Goal: Task Accomplishment & Management: Manage account settings

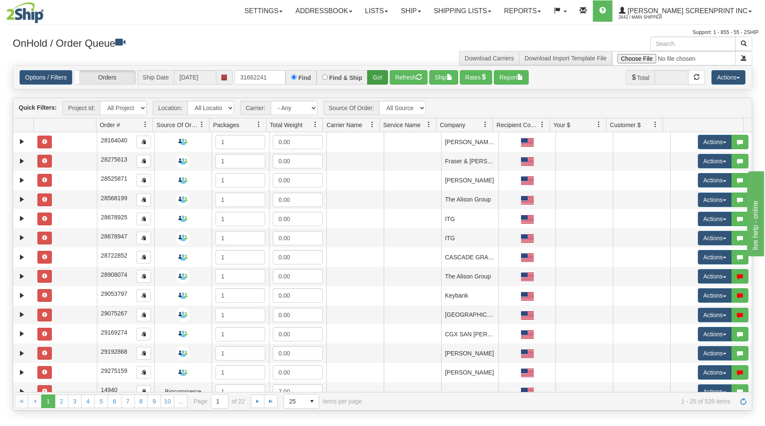
type input "31662241"
click at [371, 74] on button "Go!" at bounding box center [377, 77] width 21 height 14
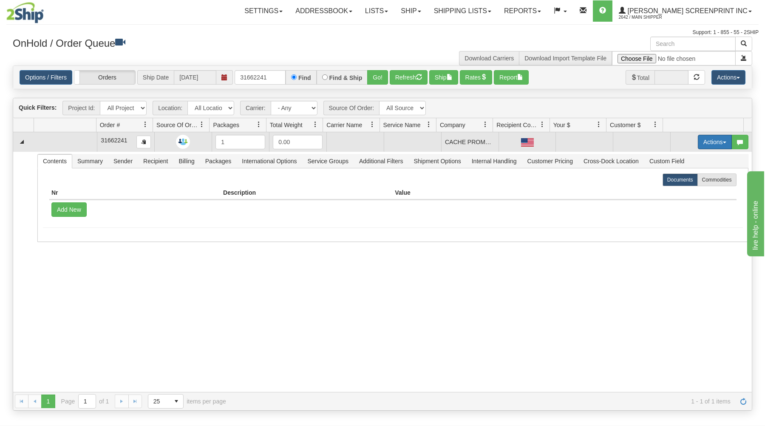
click at [700, 142] on button "Actions" at bounding box center [715, 142] width 34 height 14
click at [690, 159] on link "Open" at bounding box center [697, 158] width 68 height 11
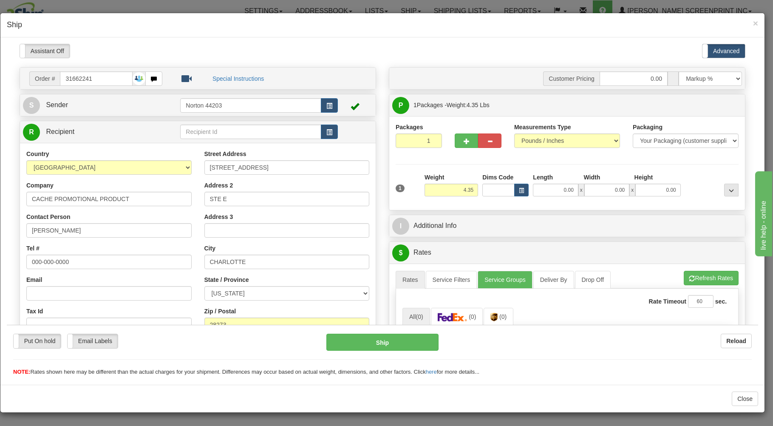
type input "4.30"
click at [547, 194] on input "0.00" at bounding box center [555, 189] width 45 height 13
type input "26.00"
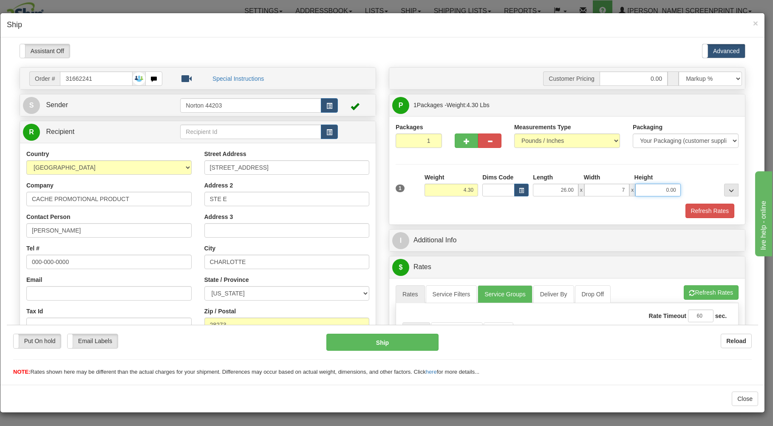
type input "7.00"
type input "4.30"
drag, startPoint x: 551, startPoint y: 191, endPoint x: 587, endPoint y: 160, distance: 47.9
click at [578, 183] on input "26.00" at bounding box center [555, 189] width 45 height 13
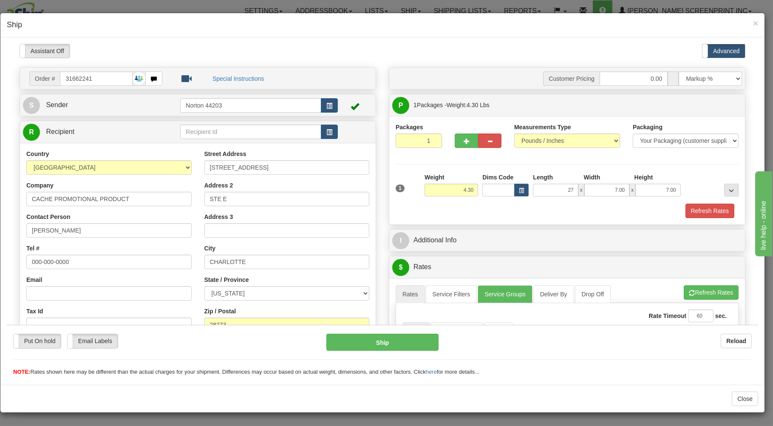
type input "27.00"
click at [586, 217] on div "Refresh Rates" at bounding box center [567, 210] width 347 height 14
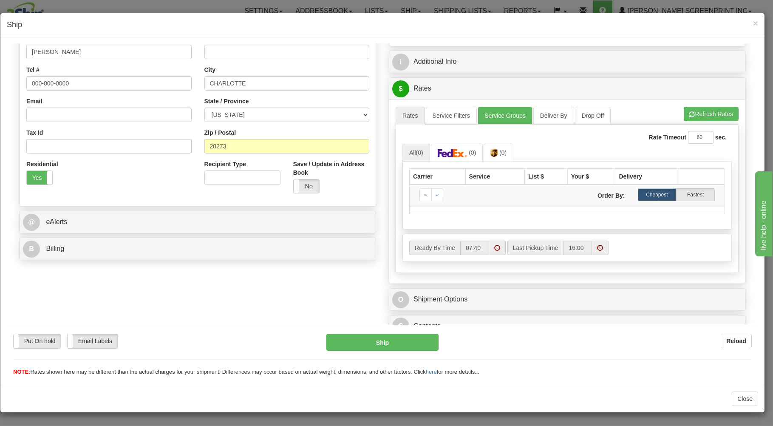
scroll to position [182, 0]
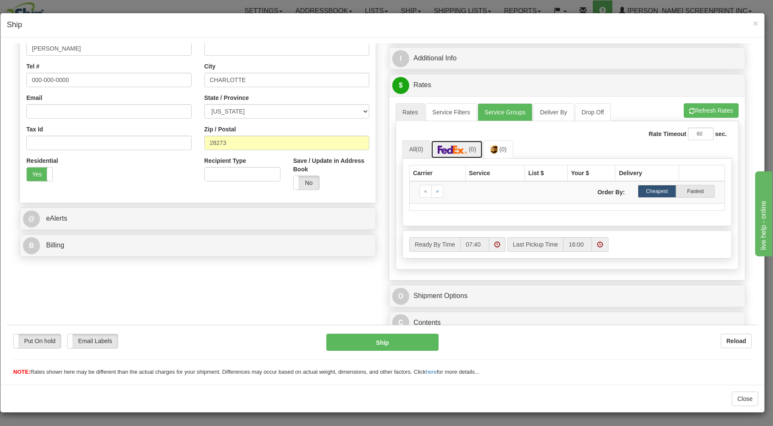
click at [445, 153] on img at bounding box center [453, 149] width 30 height 9
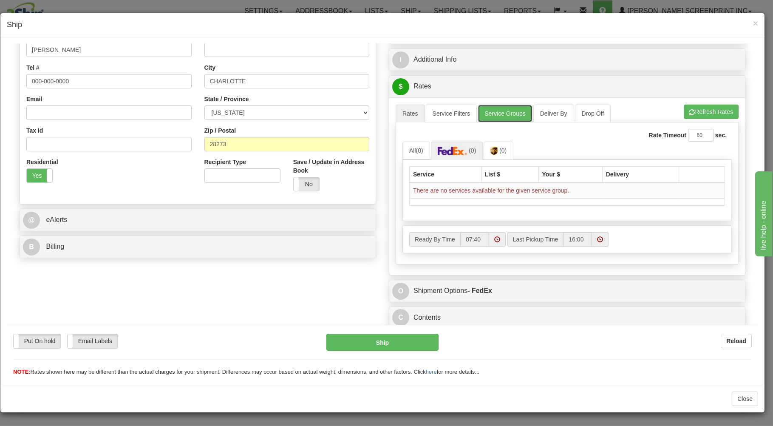
drag, startPoint x: 490, startPoint y: 110, endPoint x: 495, endPoint y: 121, distance: 12.4
click at [490, 109] on link "Service Groups" at bounding box center [505, 113] width 54 height 18
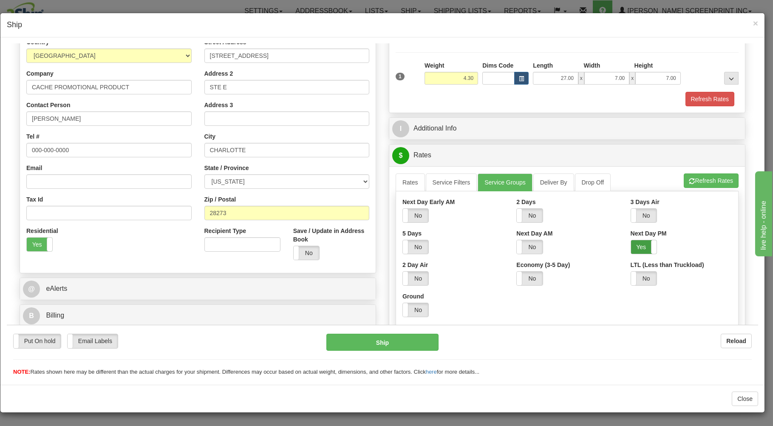
click at [635, 247] on label "Yes" at bounding box center [644, 247] width 26 height 14
click at [403, 182] on link "Rates" at bounding box center [410, 182] width 29 height 18
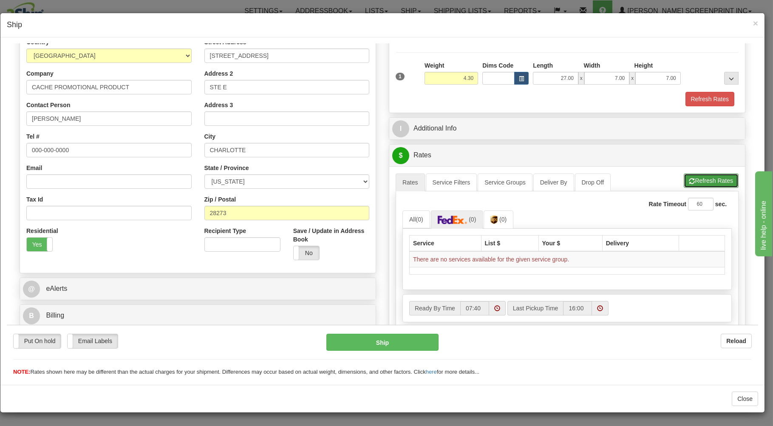
click at [697, 176] on button "Refresh Rates" at bounding box center [711, 180] width 55 height 14
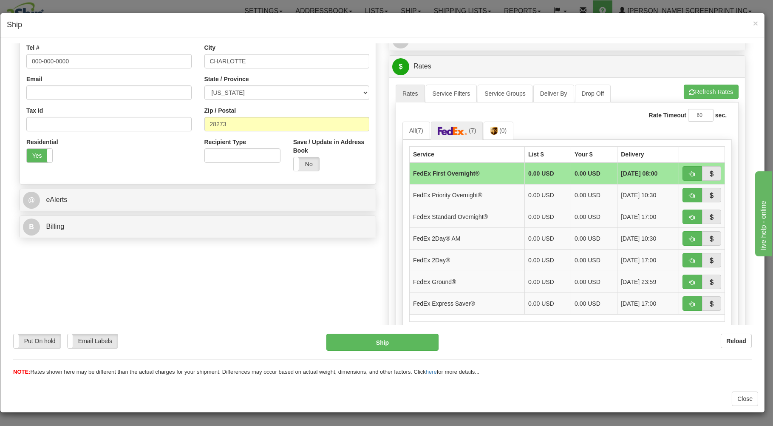
scroll to position [258, 0]
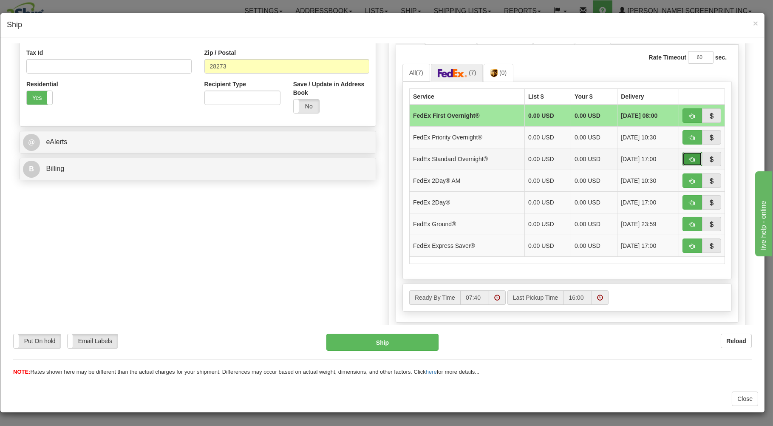
click at [689, 158] on span "button" at bounding box center [692, 159] width 6 height 6
type input "05"
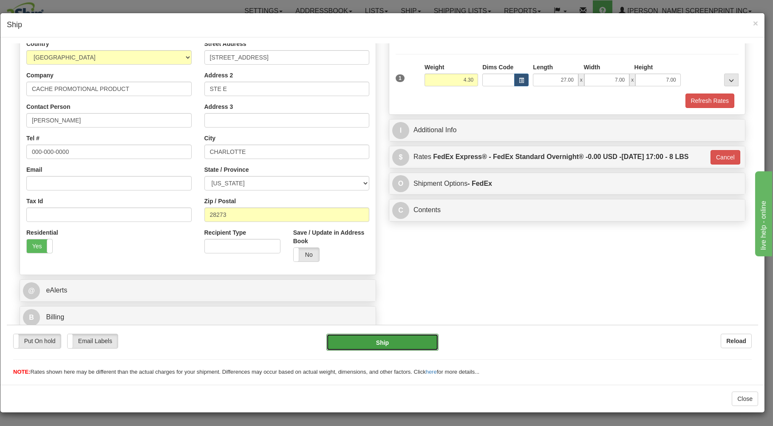
click at [410, 338] on button "Ship" at bounding box center [382, 341] width 113 height 17
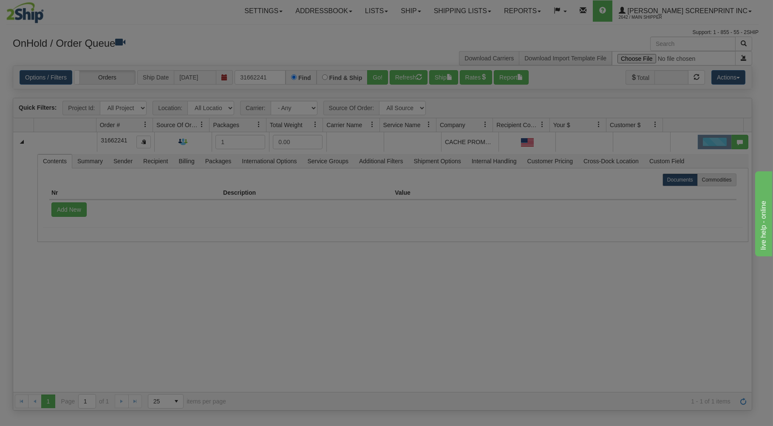
scroll to position [0, 0]
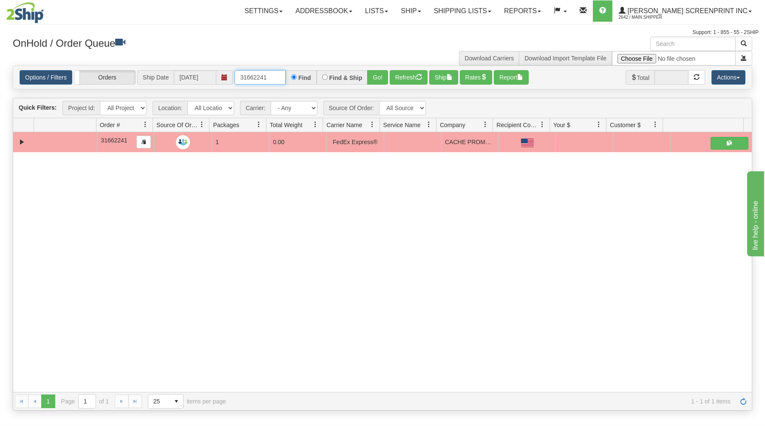
drag, startPoint x: 239, startPoint y: 78, endPoint x: 298, endPoint y: 70, distance: 60.0
click at [298, 70] on div "Options / Filters Group Shipments Orders Ship Date [DATE] 31662241 Find Find & …" at bounding box center [382, 77] width 739 height 23
type input "17242"
click at [379, 77] on button "Go!" at bounding box center [377, 77] width 21 height 14
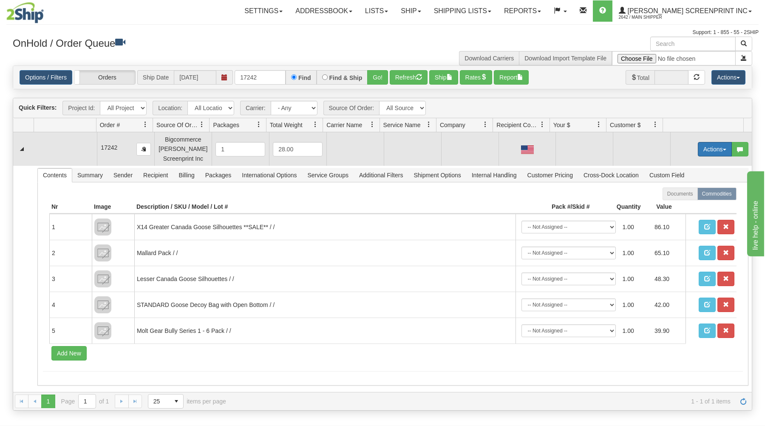
click at [699, 146] on button "Actions" at bounding box center [715, 149] width 34 height 14
click at [686, 166] on link "Open" at bounding box center [697, 165] width 68 height 11
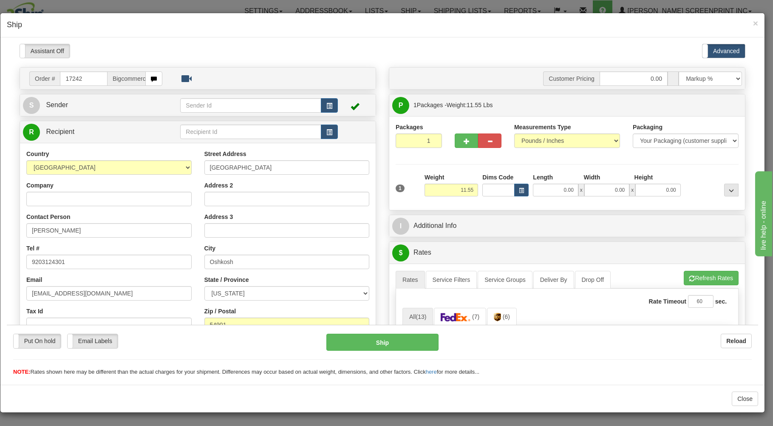
type input "0.00"
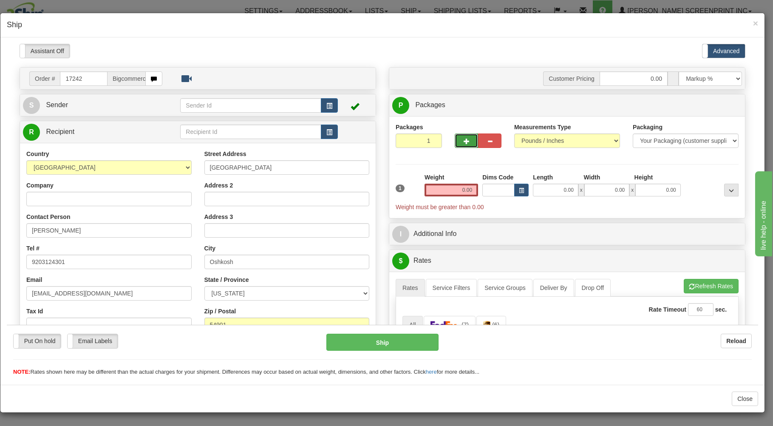
click at [459, 138] on button "button" at bounding box center [466, 140] width 23 height 14
type input "2"
click at [715, 101] on label "Package Level Pack.." at bounding box center [720, 105] width 43 height 13
radio input "true"
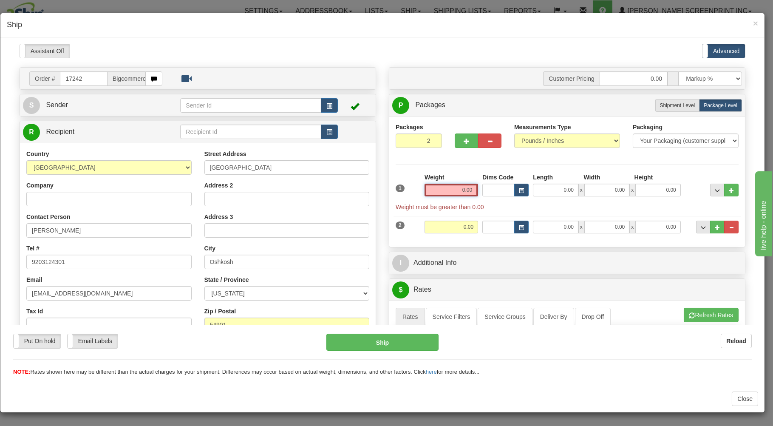
click at [456, 190] on input "0.00" at bounding box center [452, 189] width 54 height 13
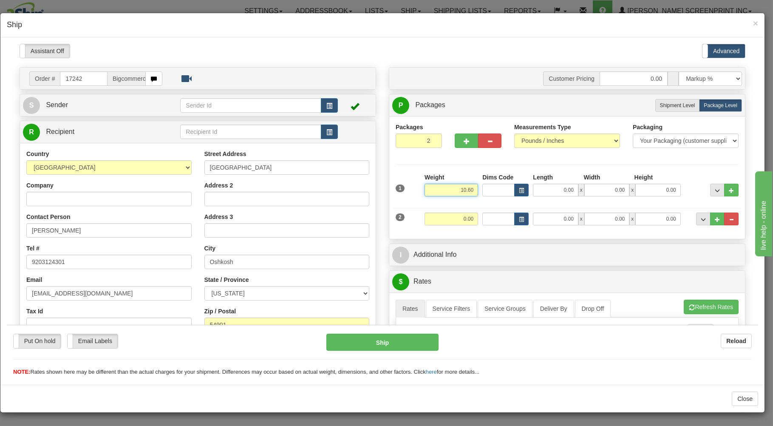
type input "10.60"
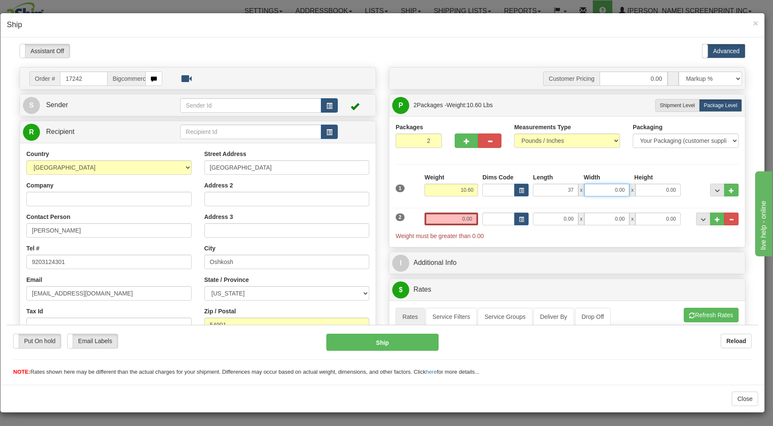
type input "37.00"
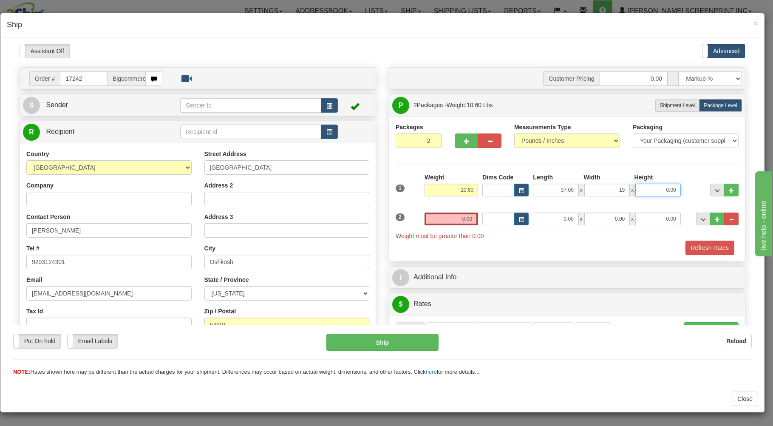
type input "19.00"
type input "6.00"
click at [455, 221] on input "0.00" at bounding box center [452, 218] width 54 height 13
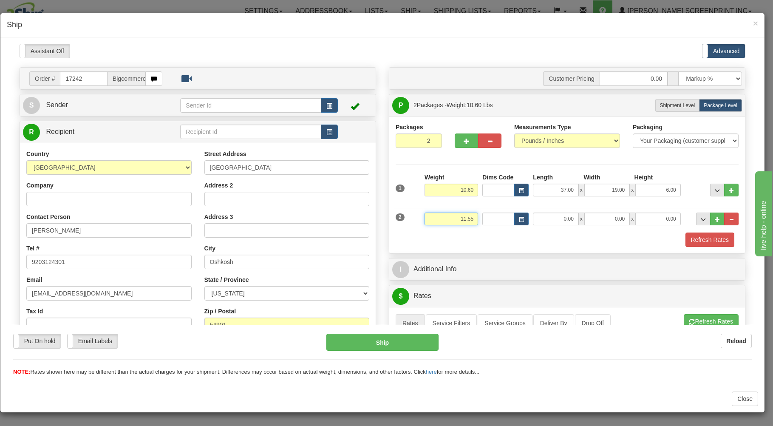
type input "11.55"
type input "26.00"
type input "17.00"
type input "9.00"
click at [460, 235] on div "Refresh Rates" at bounding box center [567, 239] width 347 height 14
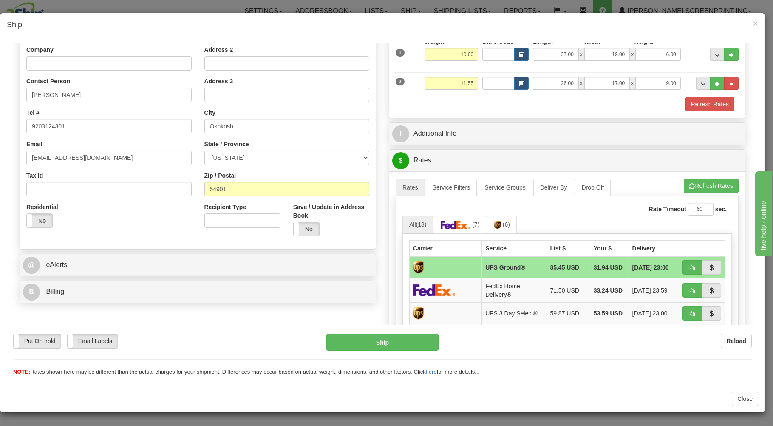
scroll to position [136, 0]
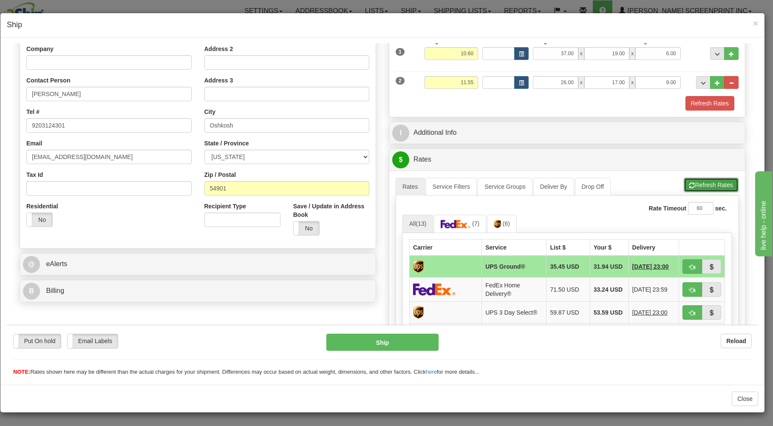
click at [691, 183] on button "Refresh Rates" at bounding box center [711, 184] width 55 height 14
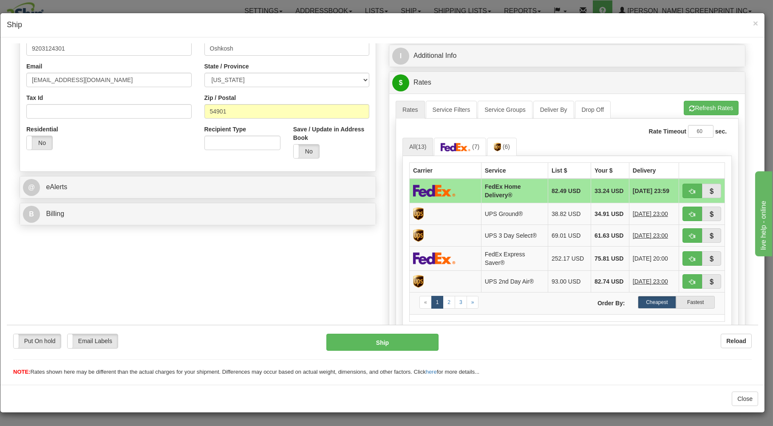
scroll to position [228, 0]
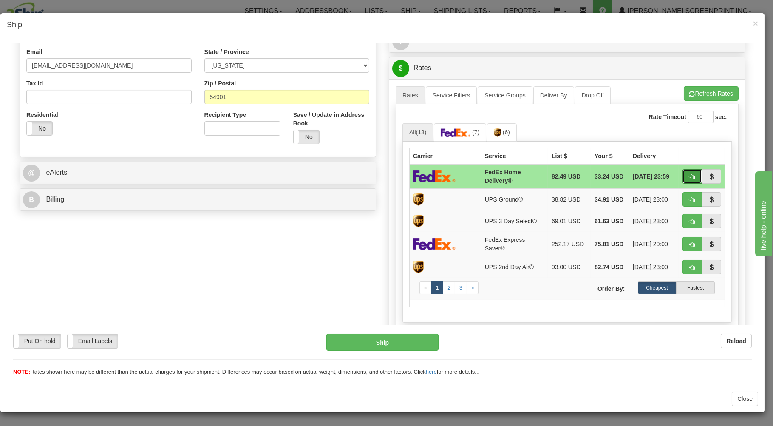
click at [684, 173] on button "button" at bounding box center [693, 176] width 20 height 14
type input "90"
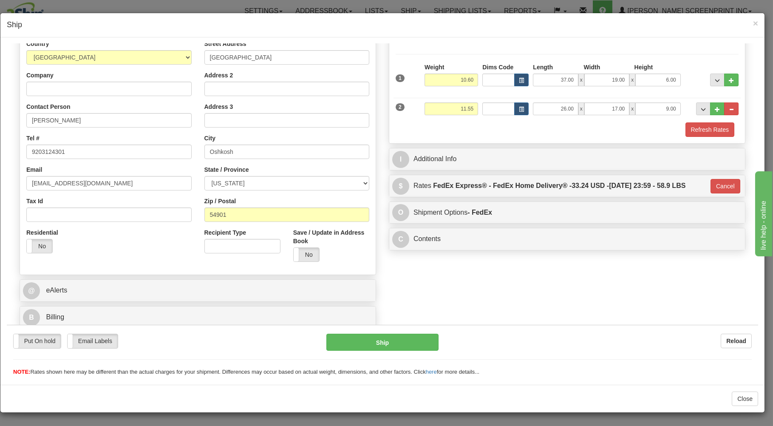
scroll to position [112, 0]
click at [417, 341] on button "Ship" at bounding box center [382, 341] width 113 height 17
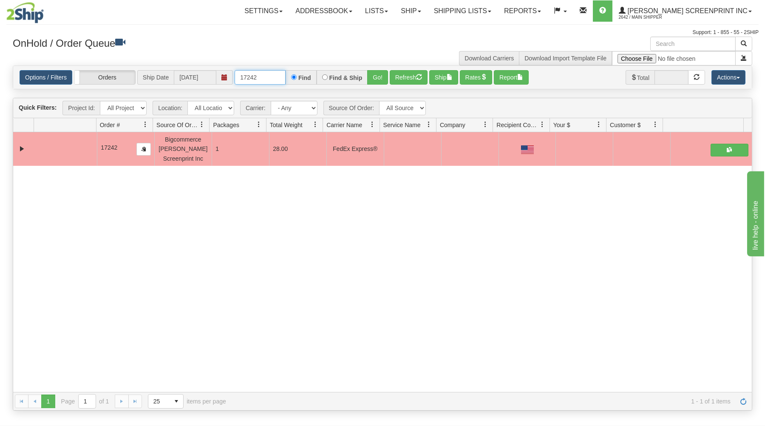
drag, startPoint x: 240, startPoint y: 78, endPoint x: 295, endPoint y: 71, distance: 56.1
click at [295, 72] on div "17242 Find Find & Ship Go!" at bounding box center [311, 77] width 153 height 14
type input "17245"
click at [378, 77] on button "Go!" at bounding box center [377, 77] width 21 height 14
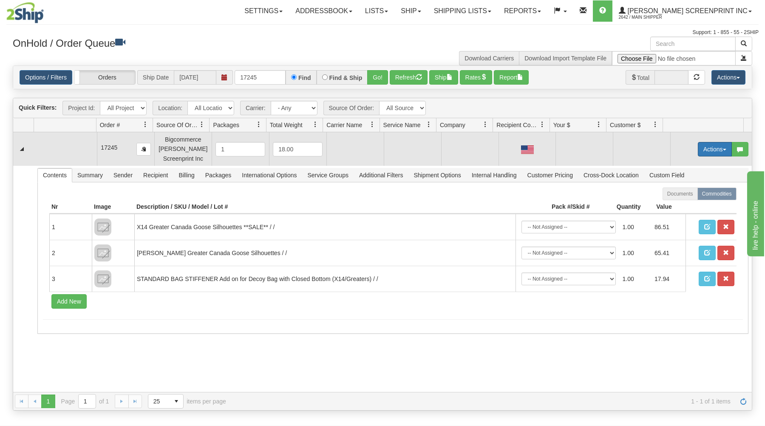
click at [710, 150] on button "Actions" at bounding box center [715, 149] width 34 height 14
click at [697, 167] on link "Open" at bounding box center [697, 165] width 68 height 11
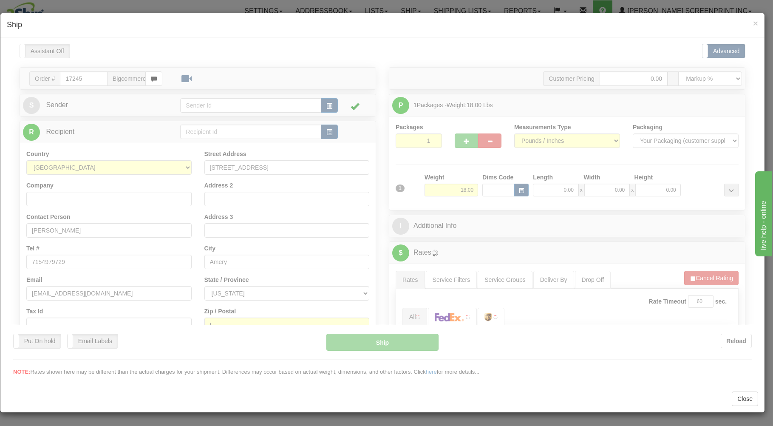
scroll to position [0, 0]
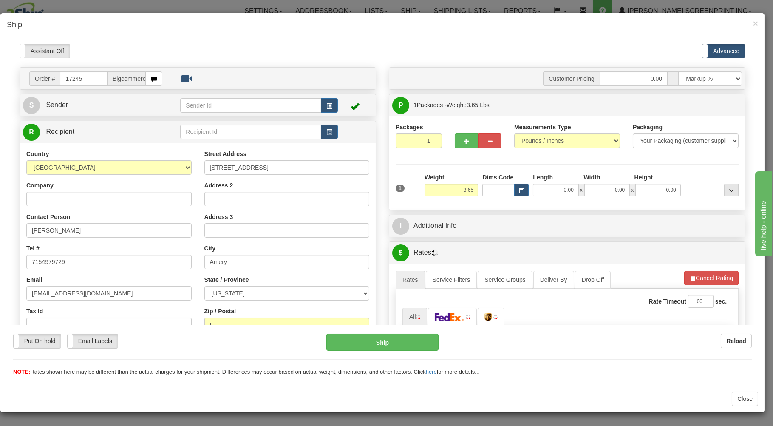
type input "3.60"
click at [464, 139] on span "button" at bounding box center [467, 141] width 6 height 6
type input "2"
click at [727, 101] on label "Package Level Pack.." at bounding box center [720, 105] width 43 height 13
radio input "true"
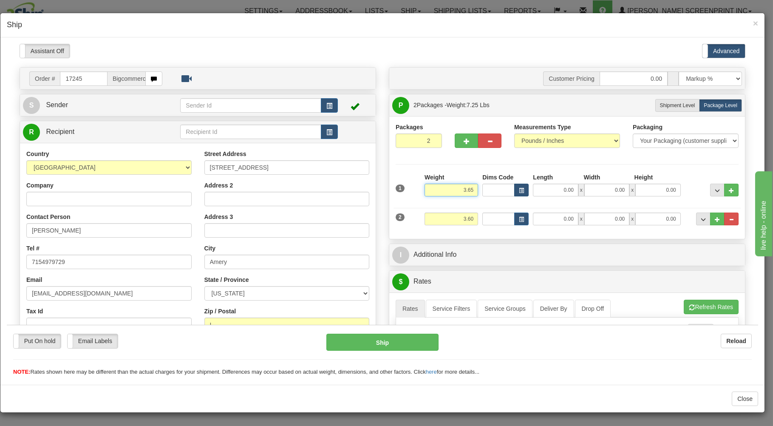
drag, startPoint x: 453, startPoint y: 189, endPoint x: 510, endPoint y: 184, distance: 57.6
click at [478, 185] on input "3.65" at bounding box center [452, 189] width 54 height 13
type input "12.50"
type input "239.00"
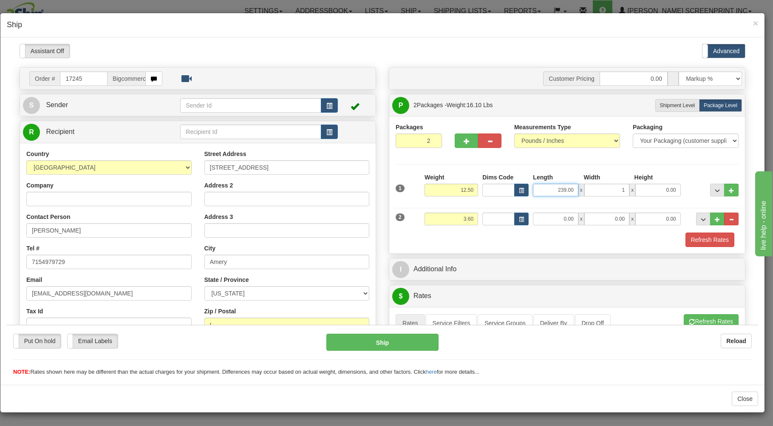
type input "1.00"
drag, startPoint x: 542, startPoint y: 193, endPoint x: 618, endPoint y: 184, distance: 76.7
click at [578, 184] on input "239.00" at bounding box center [555, 189] width 45 height 13
type input "29.00"
type input "17.00"
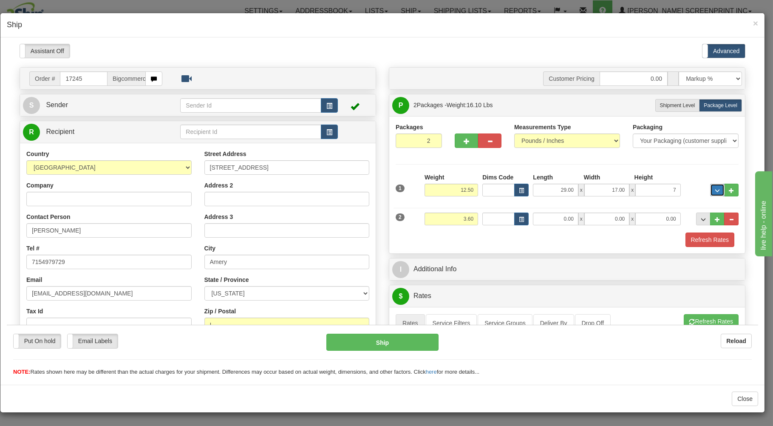
type input "7.00"
click at [550, 218] on input "0.00" at bounding box center [555, 218] width 45 height 13
type input "31.00"
type input "28.00"
type input "2.00"
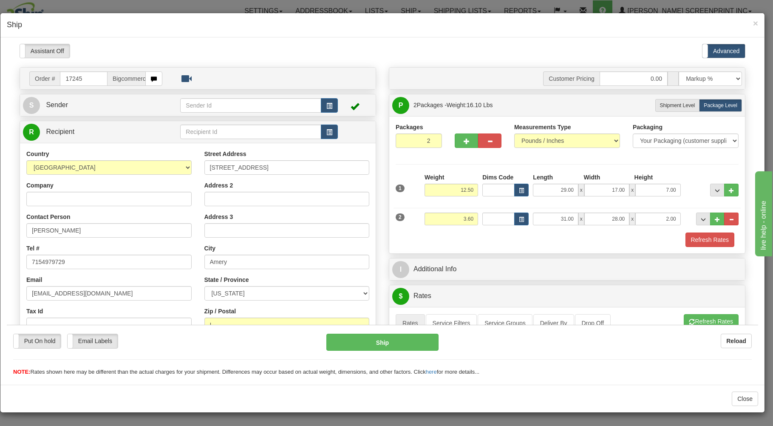
click at [552, 250] on div "Packages 2 2 Measurements Type" at bounding box center [567, 184] width 356 height 137
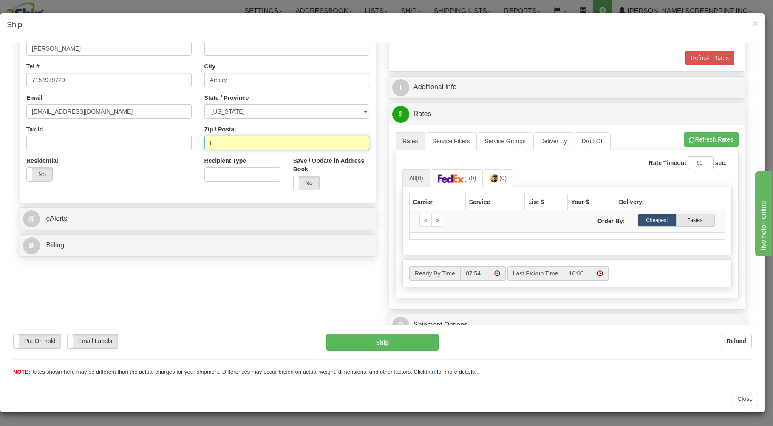
click at [221, 145] on input "I" at bounding box center [286, 142] width 165 height 14
type input "54001"
click at [684, 139] on button "Refresh Rates" at bounding box center [711, 139] width 55 height 14
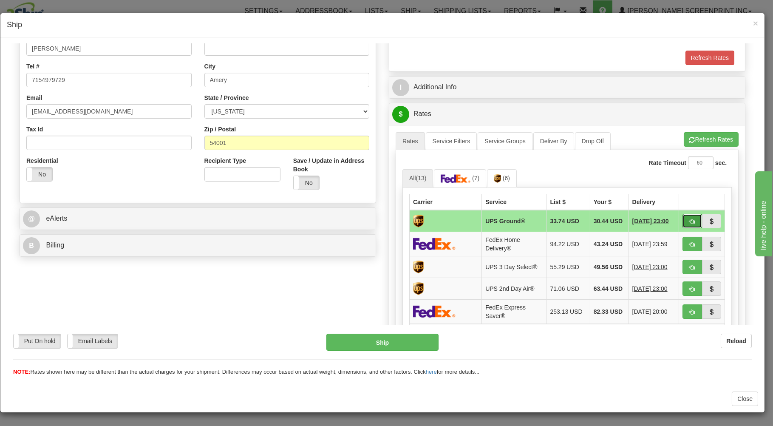
click at [683, 219] on button "button" at bounding box center [693, 220] width 20 height 14
type input "03"
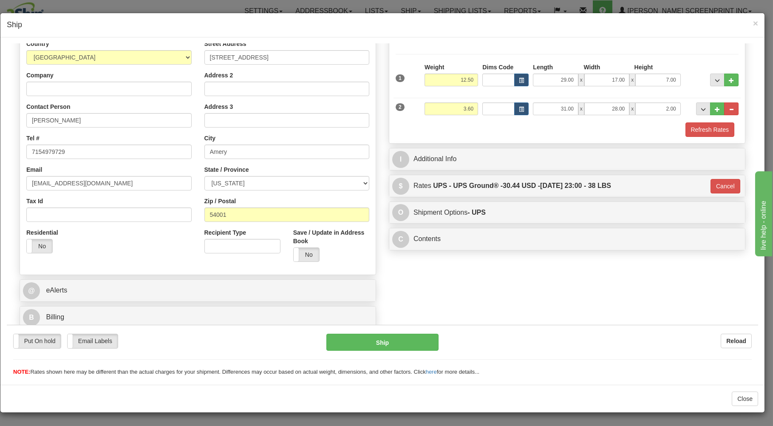
scroll to position [112, 0]
click at [382, 340] on button "Ship" at bounding box center [382, 341] width 113 height 17
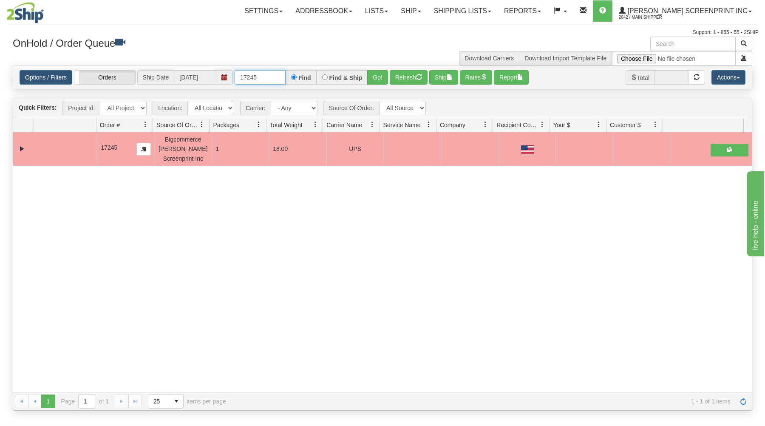
drag, startPoint x: 240, startPoint y: 74, endPoint x: 296, endPoint y: 72, distance: 56.2
click at [296, 72] on div "17245 Find Find & Ship Go!" at bounding box center [311, 77] width 153 height 14
type input "17243"
click at [375, 75] on button "Go!" at bounding box center [377, 77] width 21 height 14
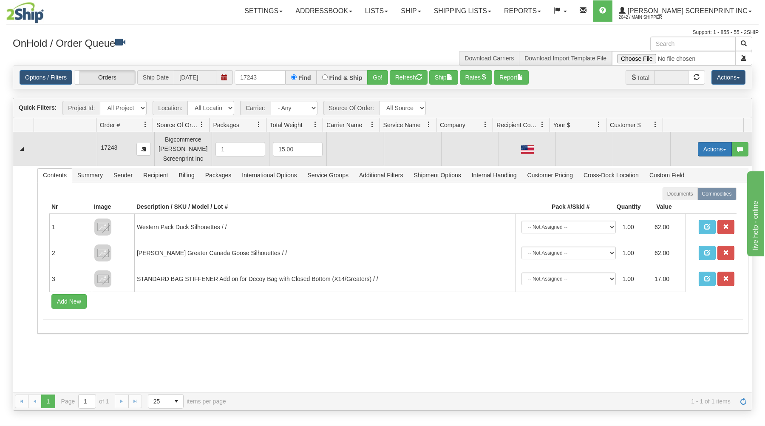
click at [705, 146] on button "Actions" at bounding box center [715, 149] width 34 height 14
click at [690, 163] on link "Open" at bounding box center [697, 165] width 68 height 11
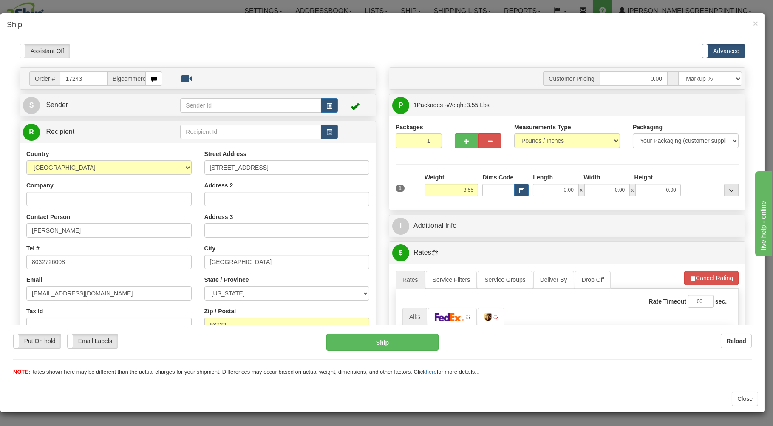
scroll to position [0, 0]
type input "0.00"
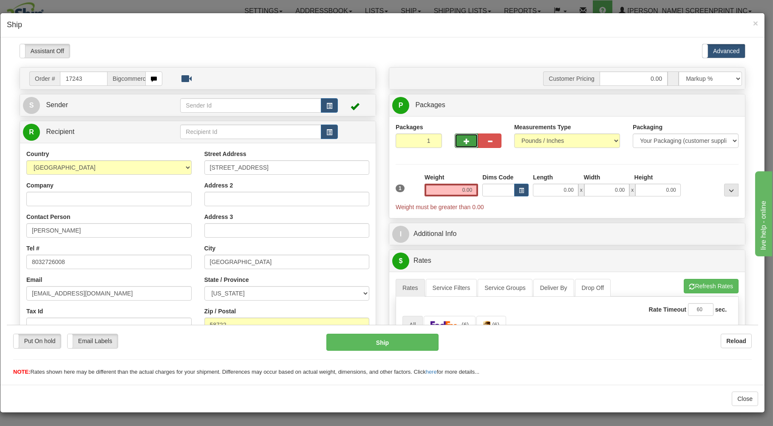
drag, startPoint x: 457, startPoint y: 143, endPoint x: 538, endPoint y: 130, distance: 81.7
click at [457, 143] on button "button" at bounding box center [466, 140] width 23 height 14
type input "2"
click at [700, 101] on label "Package Level Pack.." at bounding box center [720, 105] width 43 height 13
radio input "true"
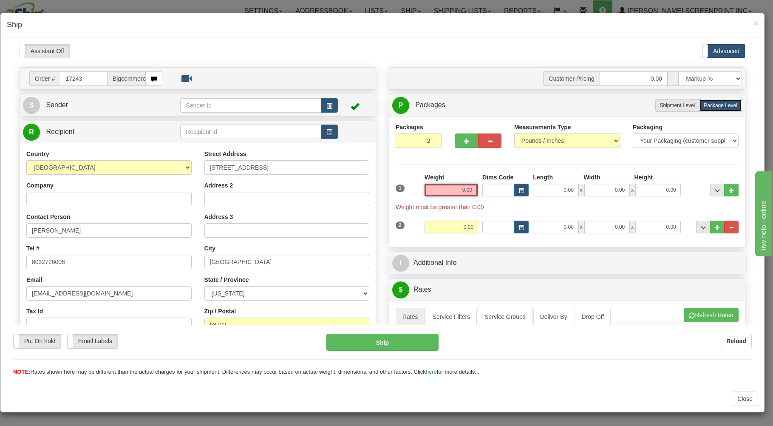
click at [443, 191] on input "0.00" at bounding box center [452, 189] width 54 height 13
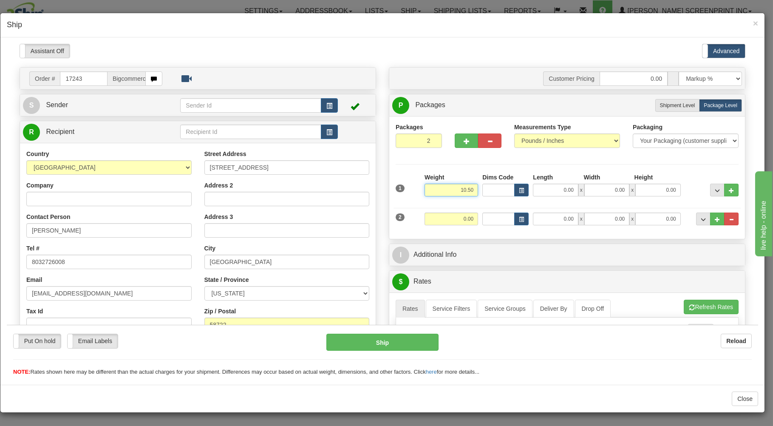
type input "10.50"
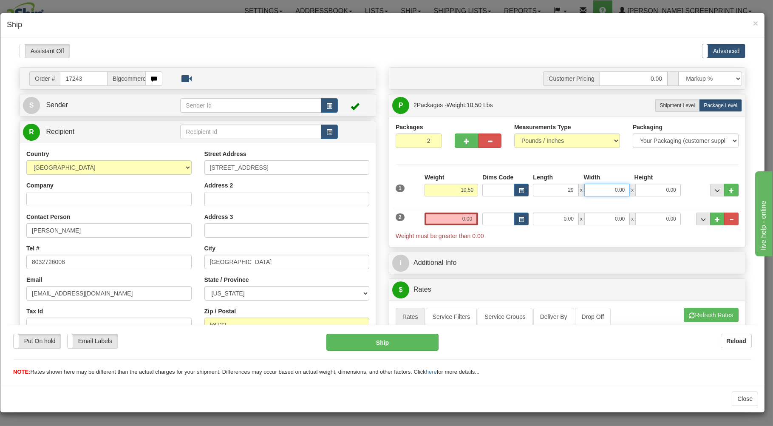
type input "29.00"
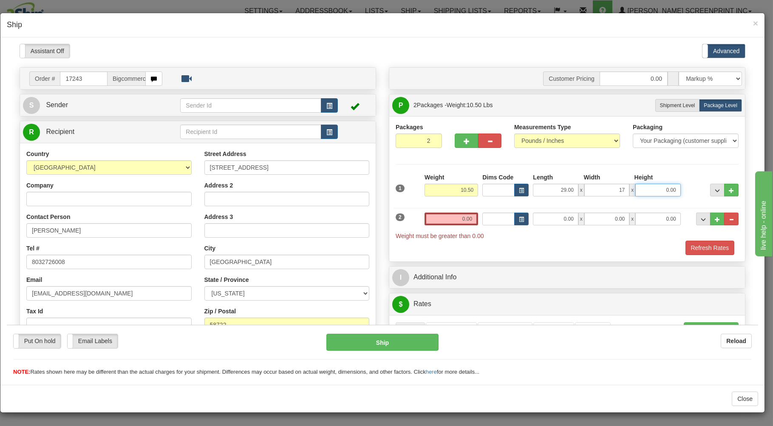
type input "17.00"
type input "7.00"
click at [452, 220] on input "0.00" at bounding box center [452, 218] width 54 height 13
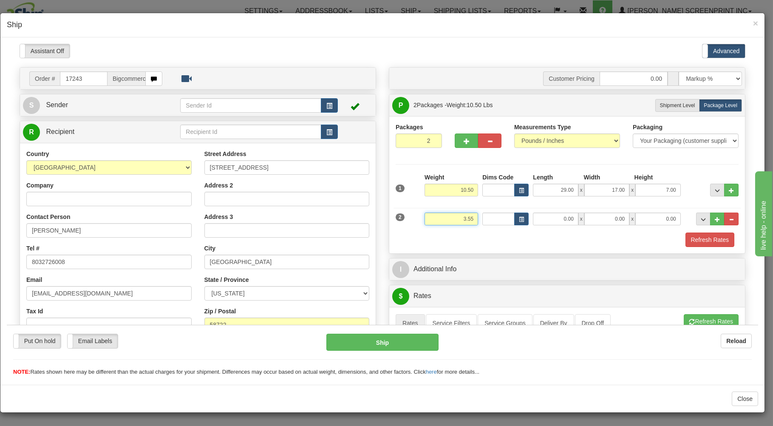
type input "3.55"
type input "29.00"
type input "17.00"
type input "7.00"
drag, startPoint x: 541, startPoint y: 220, endPoint x: 598, endPoint y: 210, distance: 58.3
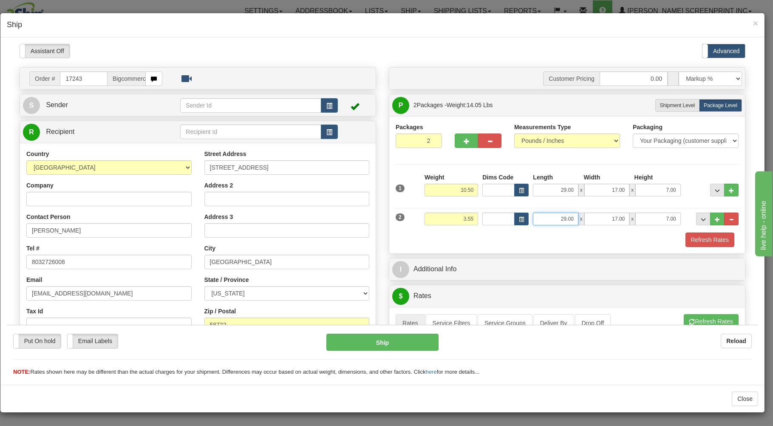
click at [578, 215] on input "29.00" at bounding box center [555, 218] width 45 height 13
type input "31.00"
type input "28.00"
type input "2.00"
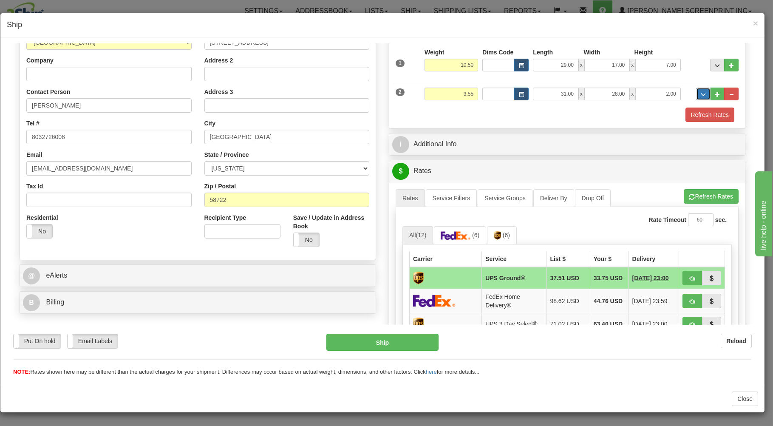
scroll to position [182, 0]
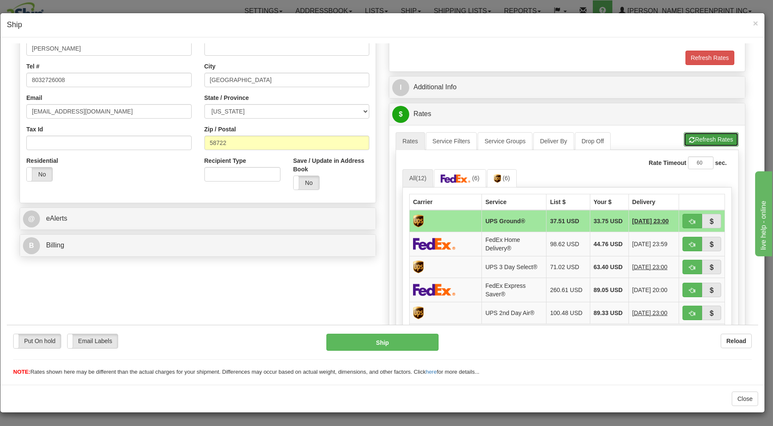
click at [686, 139] on button "Refresh Rates" at bounding box center [711, 139] width 55 height 14
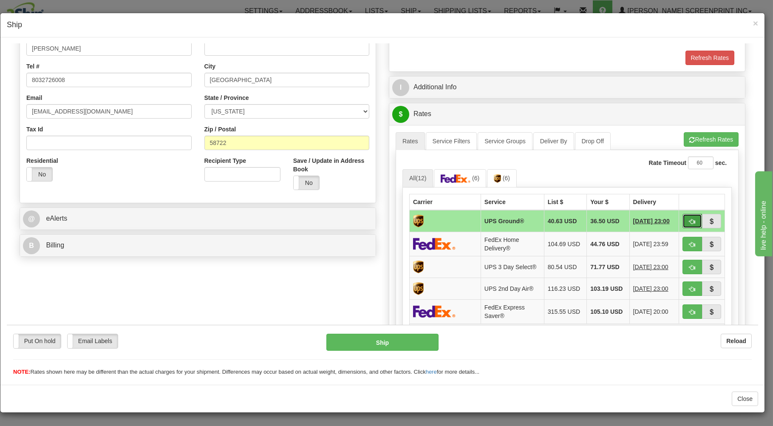
click at [683, 219] on button "button" at bounding box center [693, 220] width 20 height 14
type input "03"
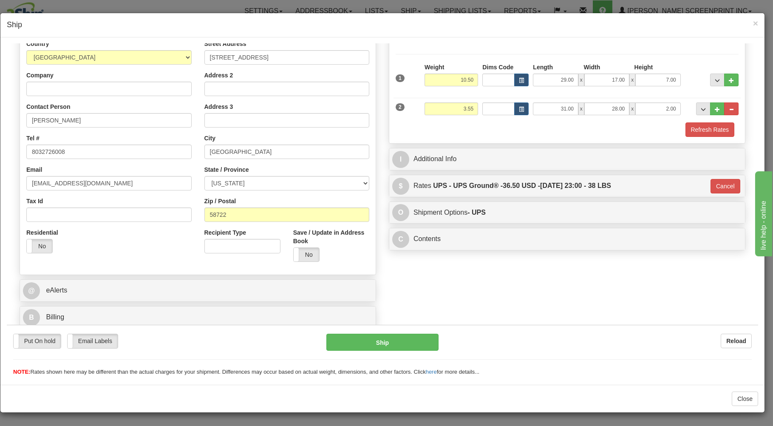
scroll to position [112, 0]
click at [408, 339] on button "Ship" at bounding box center [382, 341] width 113 height 17
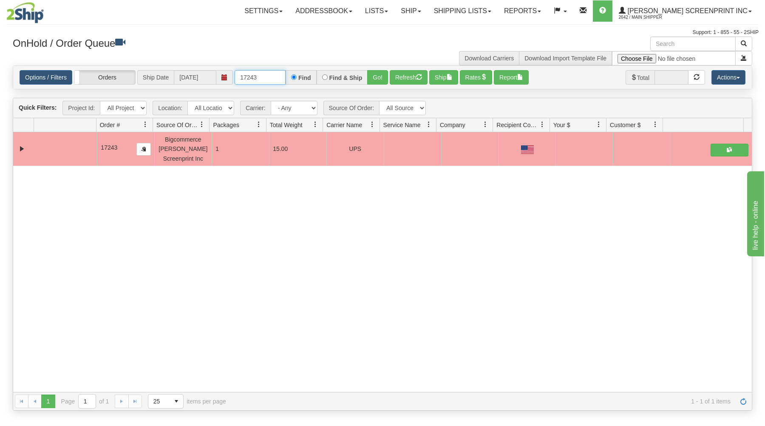
drag, startPoint x: 239, startPoint y: 78, endPoint x: 309, endPoint y: 68, distance: 70.0
click at [307, 69] on div "Options / Filters Group Shipments Orders Ship Date [DATE] 17243 Find Find & Shi…" at bounding box center [382, 77] width 739 height 23
type input "17240"
click at [380, 79] on button "Go!" at bounding box center [377, 77] width 21 height 14
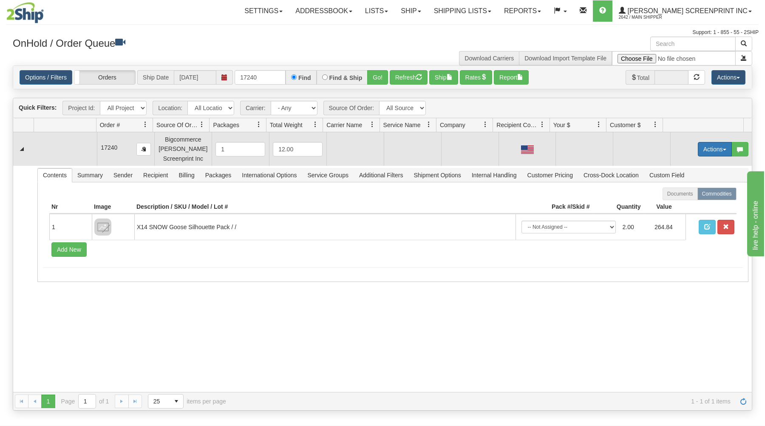
click at [698, 145] on button "Actions" at bounding box center [715, 149] width 34 height 14
click at [677, 162] on link "Open" at bounding box center [697, 165] width 68 height 11
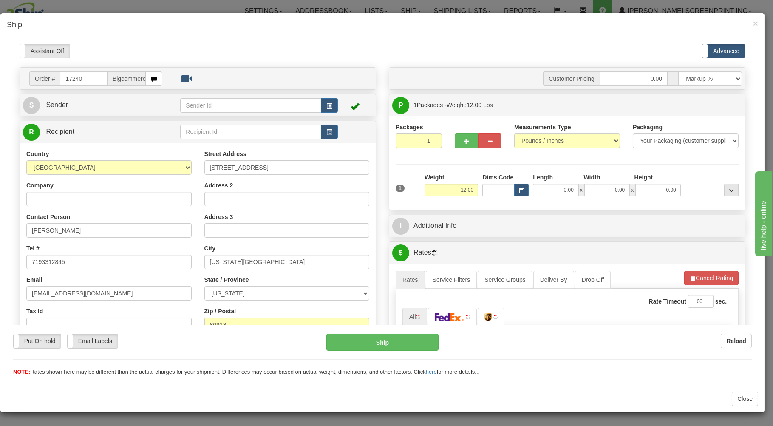
scroll to position [0, 0]
click at [552, 190] on input "0.00" at bounding box center [555, 189] width 45 height 13
type input "10.35"
type input "26.00"
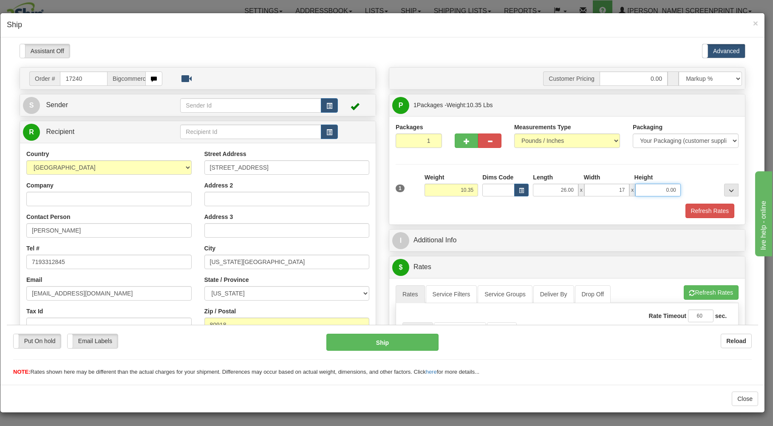
type input "17.00"
type input "7.00"
type input "10.35"
click at [556, 210] on div "Refresh Rates" at bounding box center [567, 210] width 347 height 14
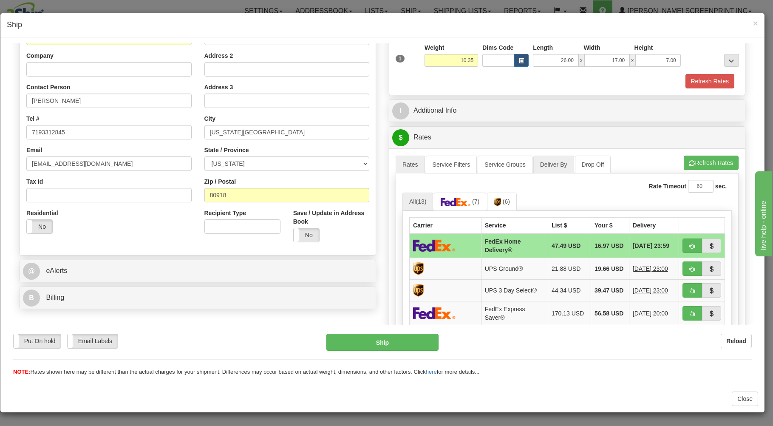
scroll to position [182, 0]
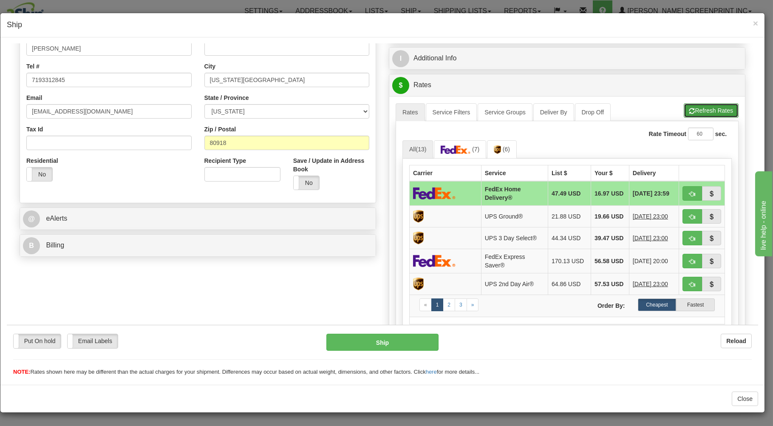
click at [707, 105] on button "Refresh Rates" at bounding box center [711, 110] width 55 height 14
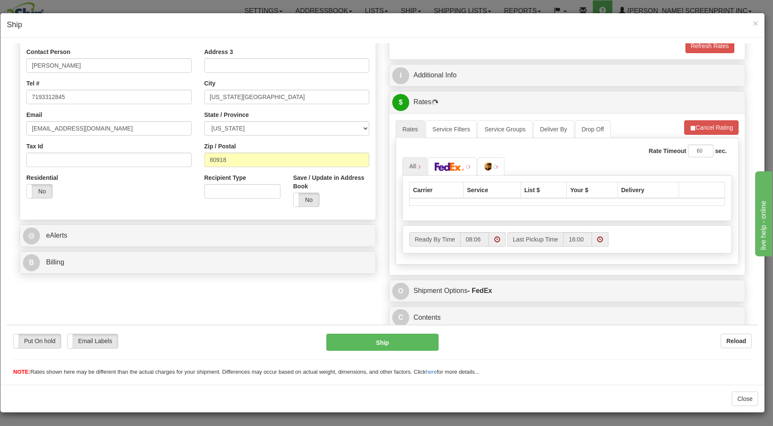
scroll to position [167, 0]
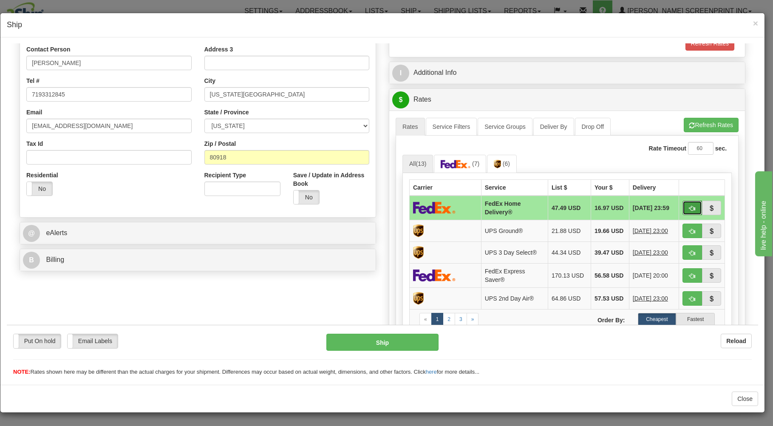
click at [683, 202] on button "button" at bounding box center [693, 207] width 20 height 14
type input "90"
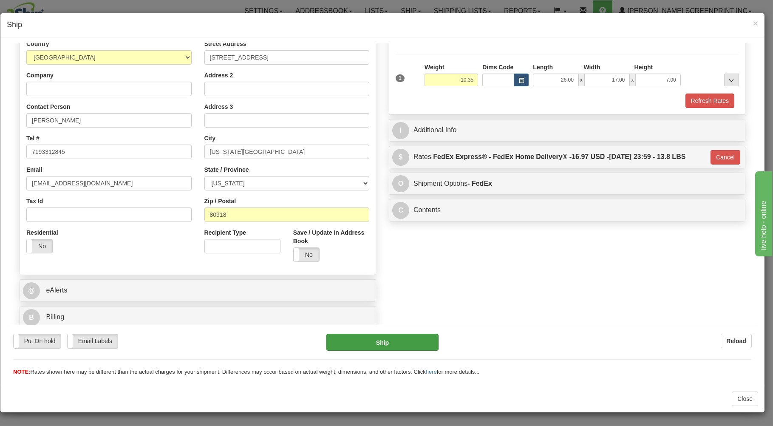
scroll to position [112, 0]
click at [383, 341] on button "Ship" at bounding box center [382, 341] width 113 height 17
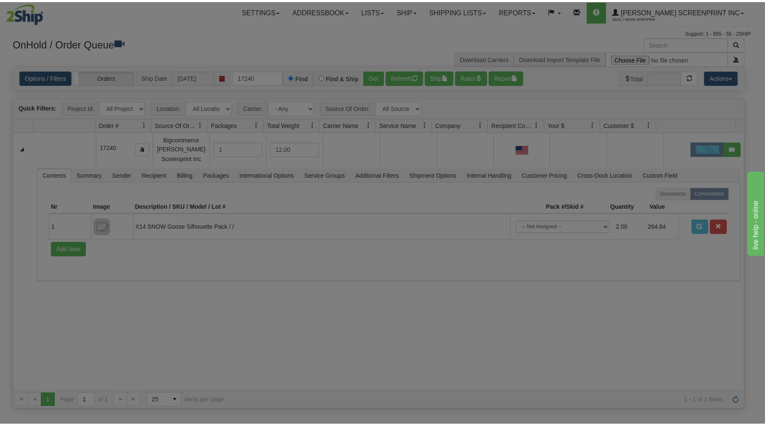
scroll to position [0, 0]
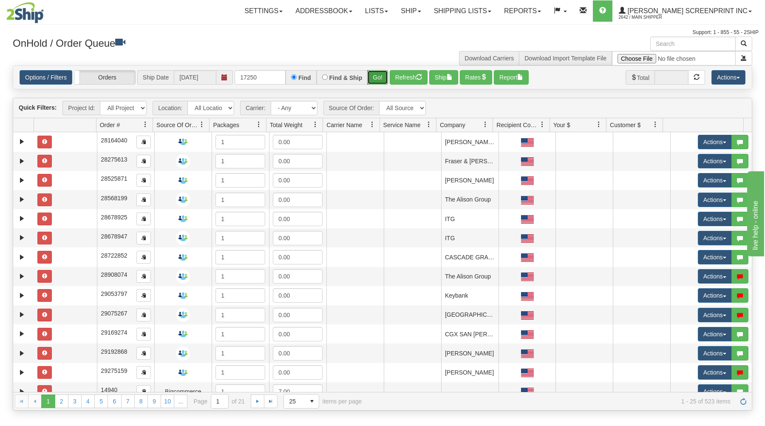
click at [377, 77] on button "Go!" at bounding box center [377, 77] width 21 height 14
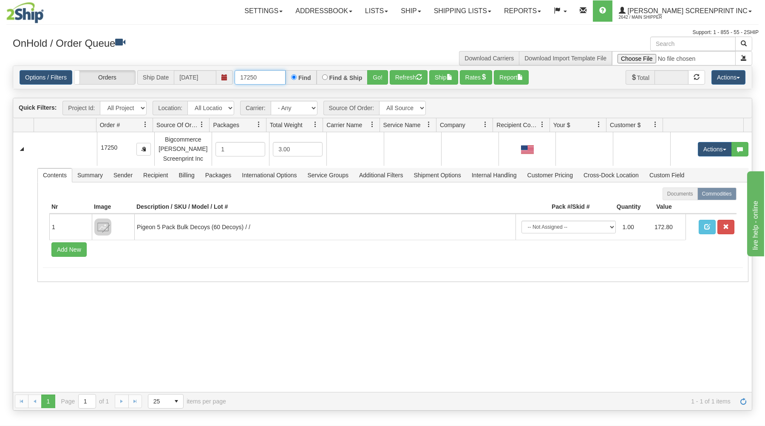
click at [272, 80] on input "17250" at bounding box center [260, 77] width 51 height 14
click at [374, 75] on button "Go!" at bounding box center [377, 77] width 21 height 14
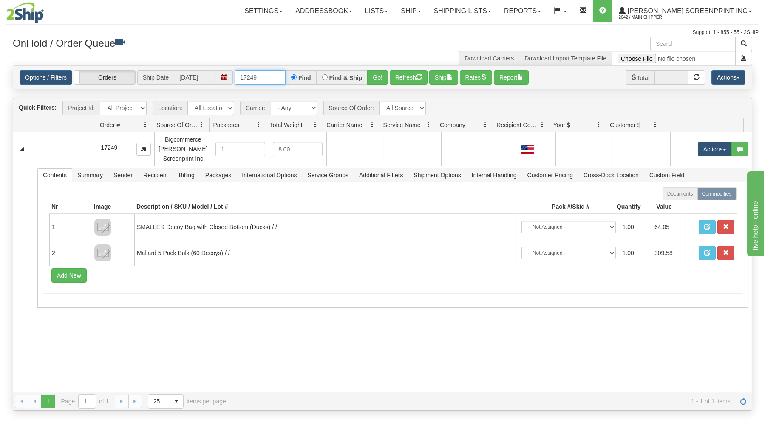
click at [268, 75] on input "17249" at bounding box center [260, 77] width 51 height 14
click at [383, 74] on button "Go!" at bounding box center [377, 77] width 21 height 14
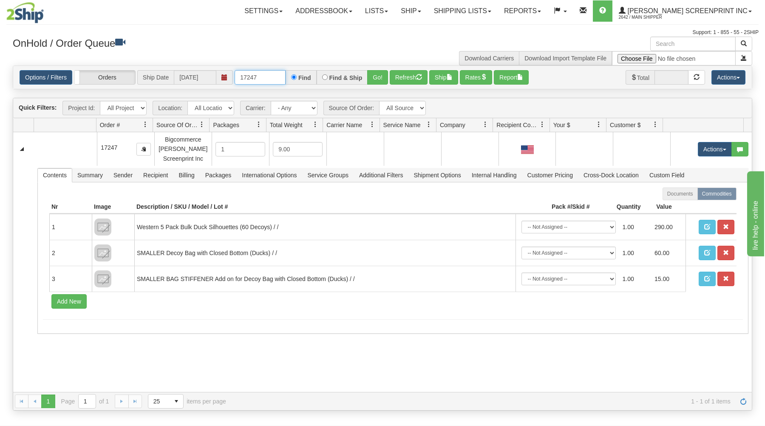
click at [278, 81] on input "17247" at bounding box center [260, 77] width 51 height 14
click at [371, 77] on button "Go!" at bounding box center [377, 77] width 21 height 14
click at [264, 80] on input "17246" at bounding box center [260, 77] width 51 height 14
click at [374, 74] on button "Go!" at bounding box center [377, 77] width 21 height 14
click at [269, 83] on input "17244" at bounding box center [260, 77] width 51 height 14
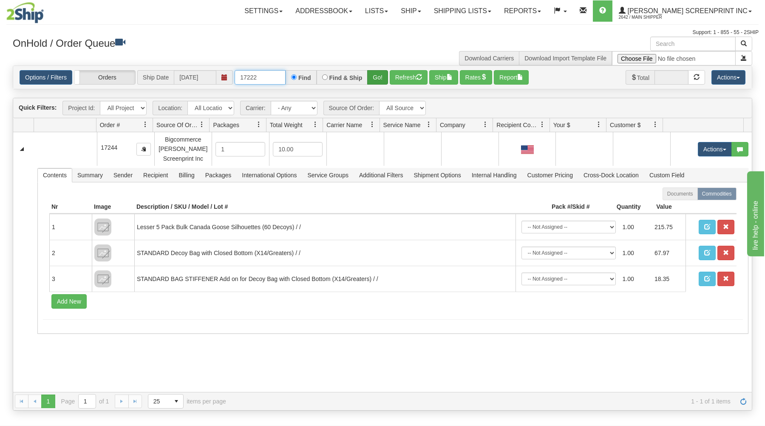
type input "17222"
click at [376, 74] on button "Go!" at bounding box center [377, 77] width 21 height 14
